Goal: Navigation & Orientation: Find specific page/section

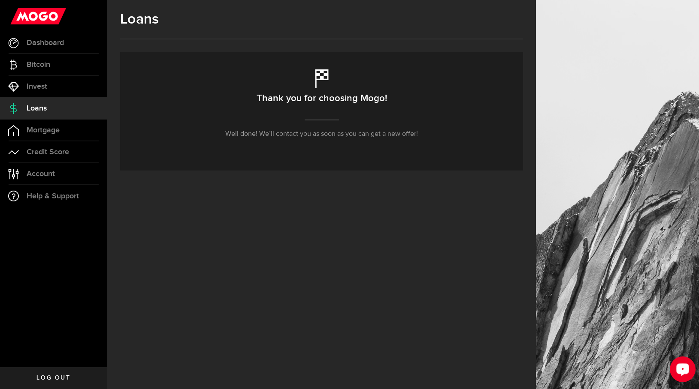
click at [683, 370] on icon "Open LiveChat chat widget" at bounding box center [683, 370] width 8 height 6
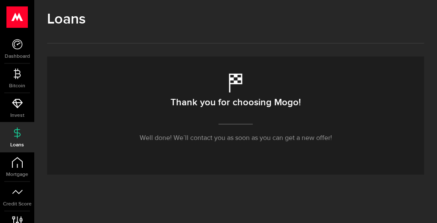
click at [188, 94] on h2 "Thank you for choosing Mogo!" at bounding box center [236, 103] width 130 height 18
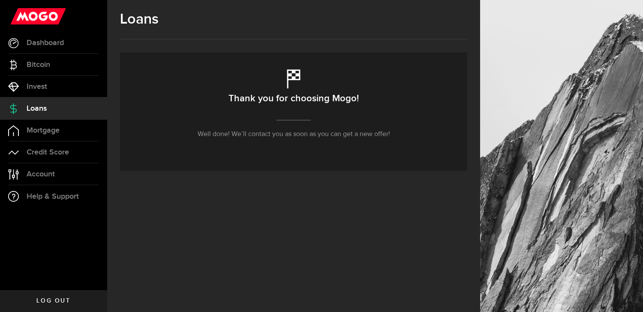
click at [301, 203] on div "Loans Thank you for choosing Mogo! Well done! We’ll contact you as soon as you …" at bounding box center [293, 156] width 373 height 312
click at [40, 109] on span "Loans" at bounding box center [37, 109] width 20 height 8
click at [53, 133] on span "Mortgage" at bounding box center [43, 131] width 33 height 8
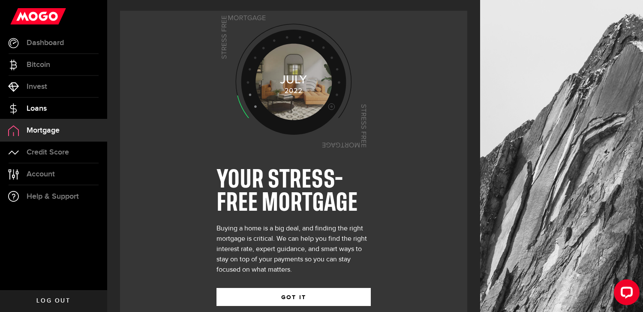
click at [36, 107] on span "Loans" at bounding box center [37, 109] width 20 height 8
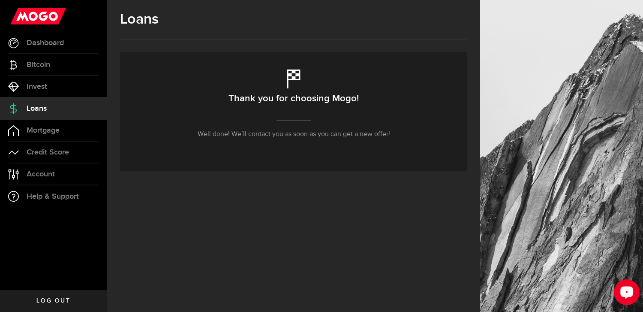
click at [621, 296] on div "Open LiveChat chat widget" at bounding box center [627, 291] width 15 height 15
click at [33, 46] on span "Dashboard" at bounding box center [45, 43] width 37 height 8
